Goal: Obtain resource: Download file/media

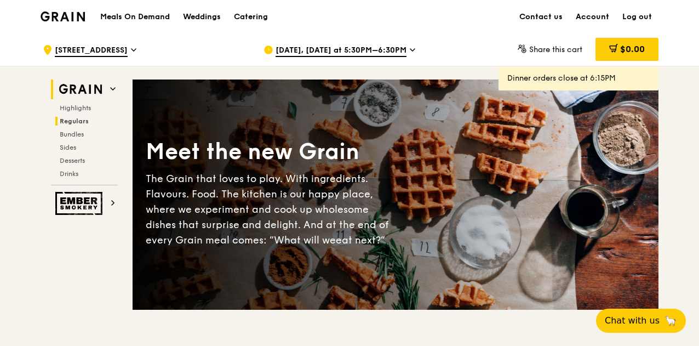
click at [79, 118] on span "Regulars" at bounding box center [74, 121] width 29 height 8
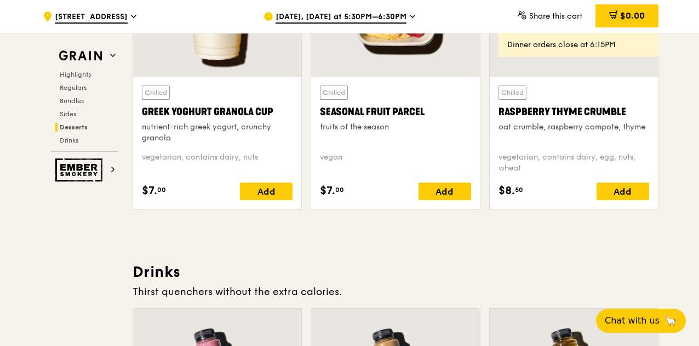
scroll to position [3732, 0]
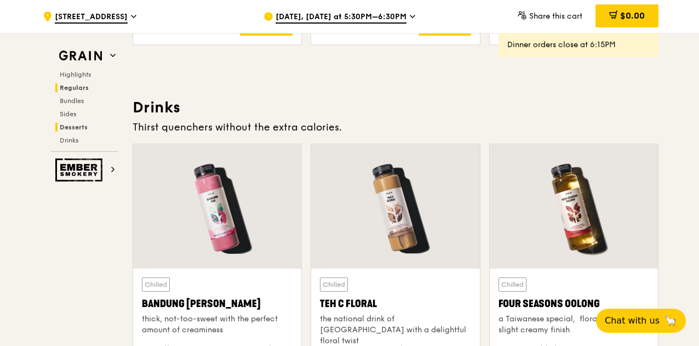
click at [78, 89] on span "Regulars" at bounding box center [74, 88] width 29 height 8
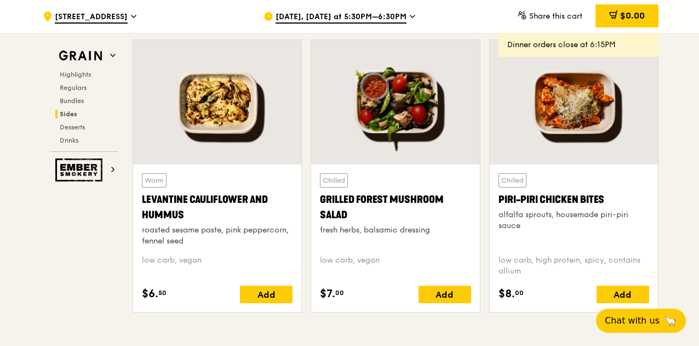
scroll to position [2801, 0]
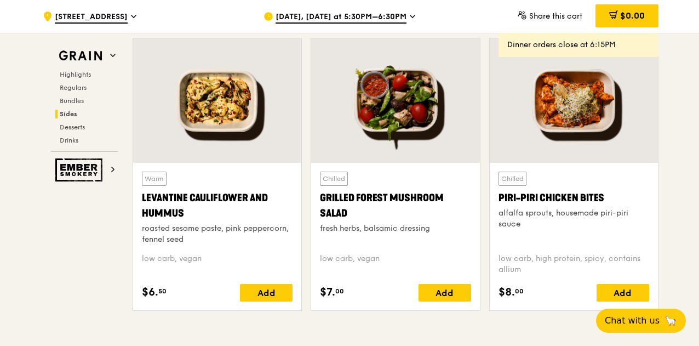
click at [194, 78] on div at bounding box center [217, 100] width 168 height 124
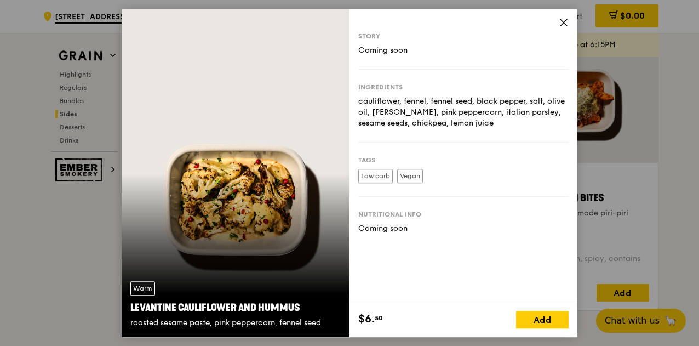
click at [263, 199] on div "Warm Levantine Cauliflower and Hummus roasted sesame paste, pink peppercorn, fe…" at bounding box center [236, 173] width 228 height 328
click at [560, 25] on icon at bounding box center [563, 22] width 7 height 7
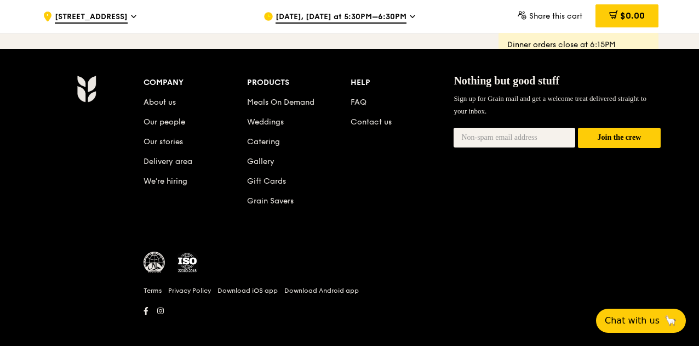
scroll to position [4650, 0]
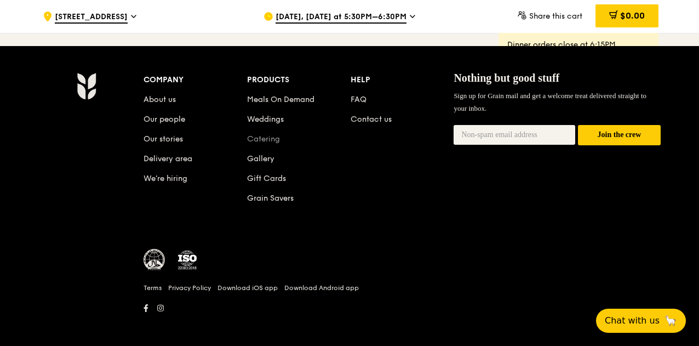
click at [272, 134] on link "Catering" at bounding box center [263, 138] width 33 height 9
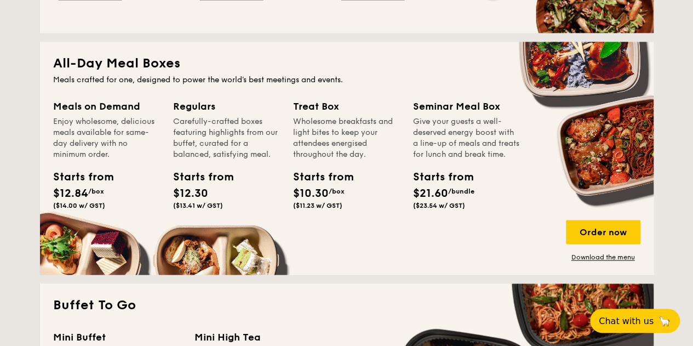
scroll to position [712, 0]
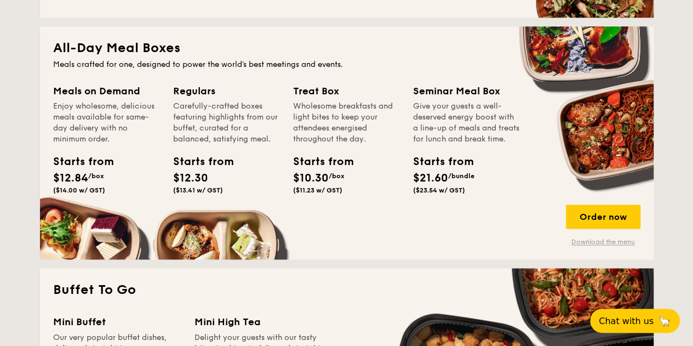
click at [586, 241] on link "Download the menu" at bounding box center [603, 241] width 74 height 9
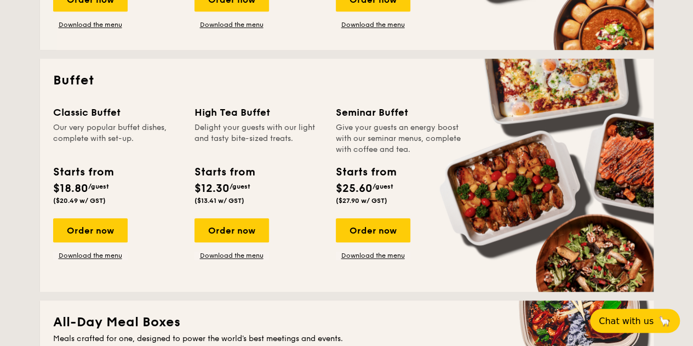
scroll to position [438, 0]
click at [368, 256] on link "Download the menu" at bounding box center [373, 255] width 74 height 9
